Goal: Task Accomplishment & Management: Manage account settings

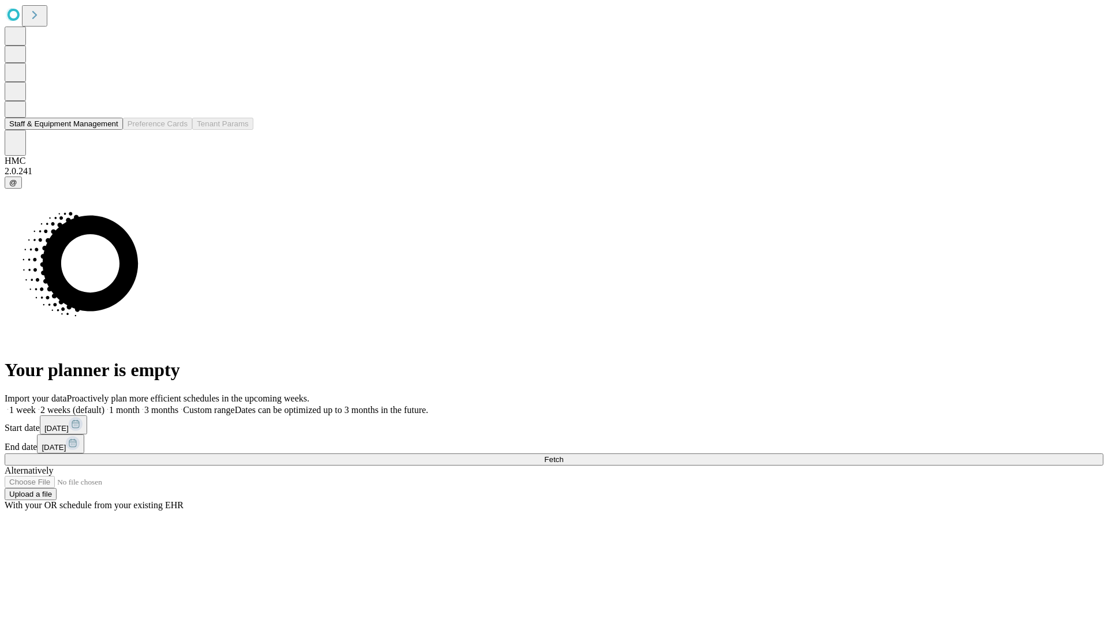
click at [110, 130] on button "Staff & Equipment Management" at bounding box center [64, 124] width 118 height 12
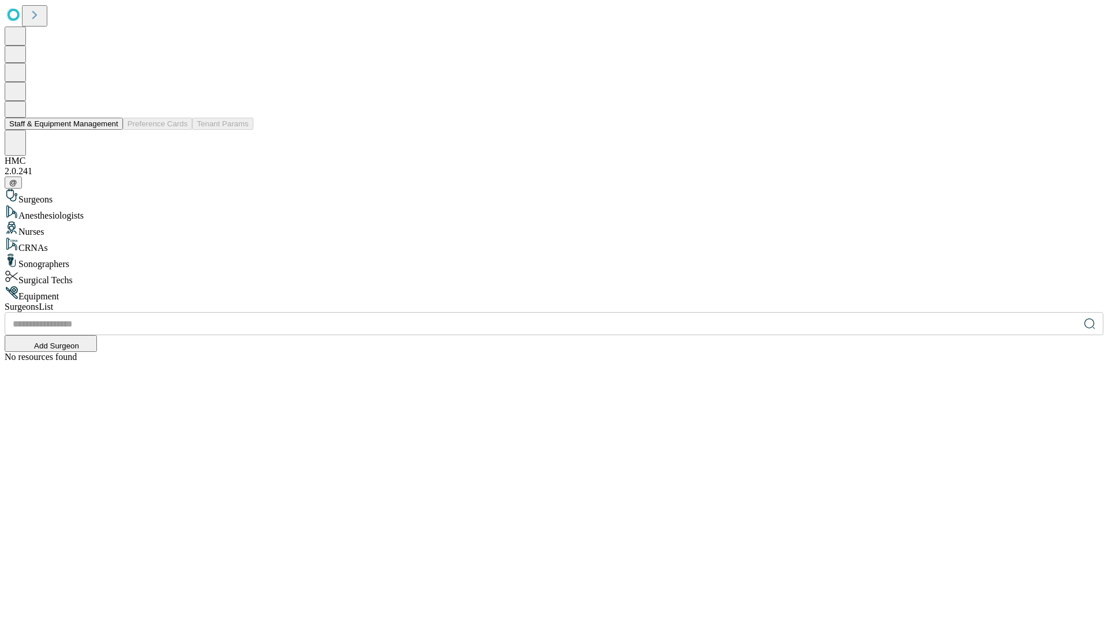
click at [110, 130] on button "Staff & Equipment Management" at bounding box center [64, 124] width 118 height 12
